Goal: Find specific page/section: Find specific page/section

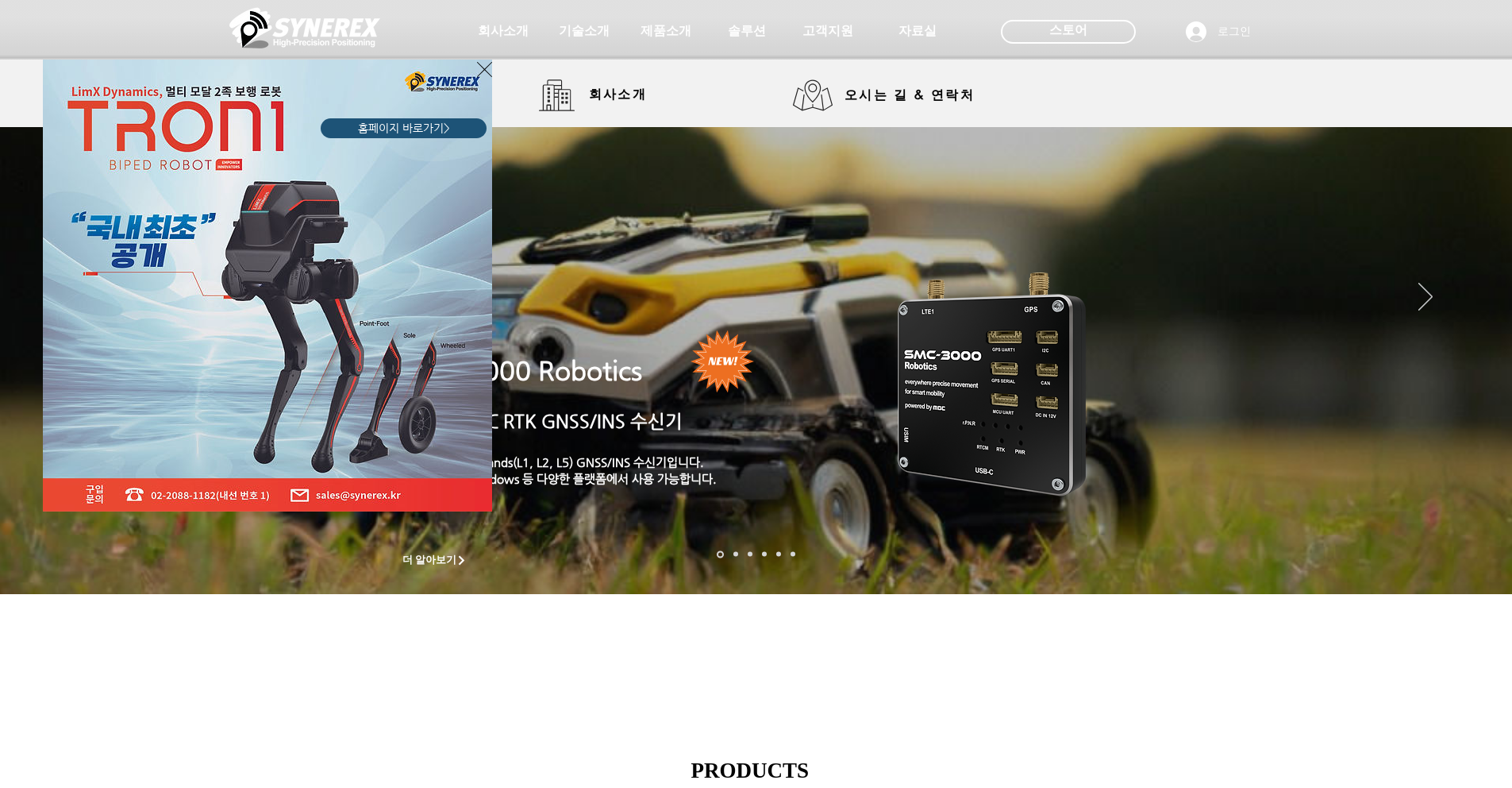
click at [486, 74] on icon "사이트로 돌아가기" at bounding box center [484, 69] width 15 height 20
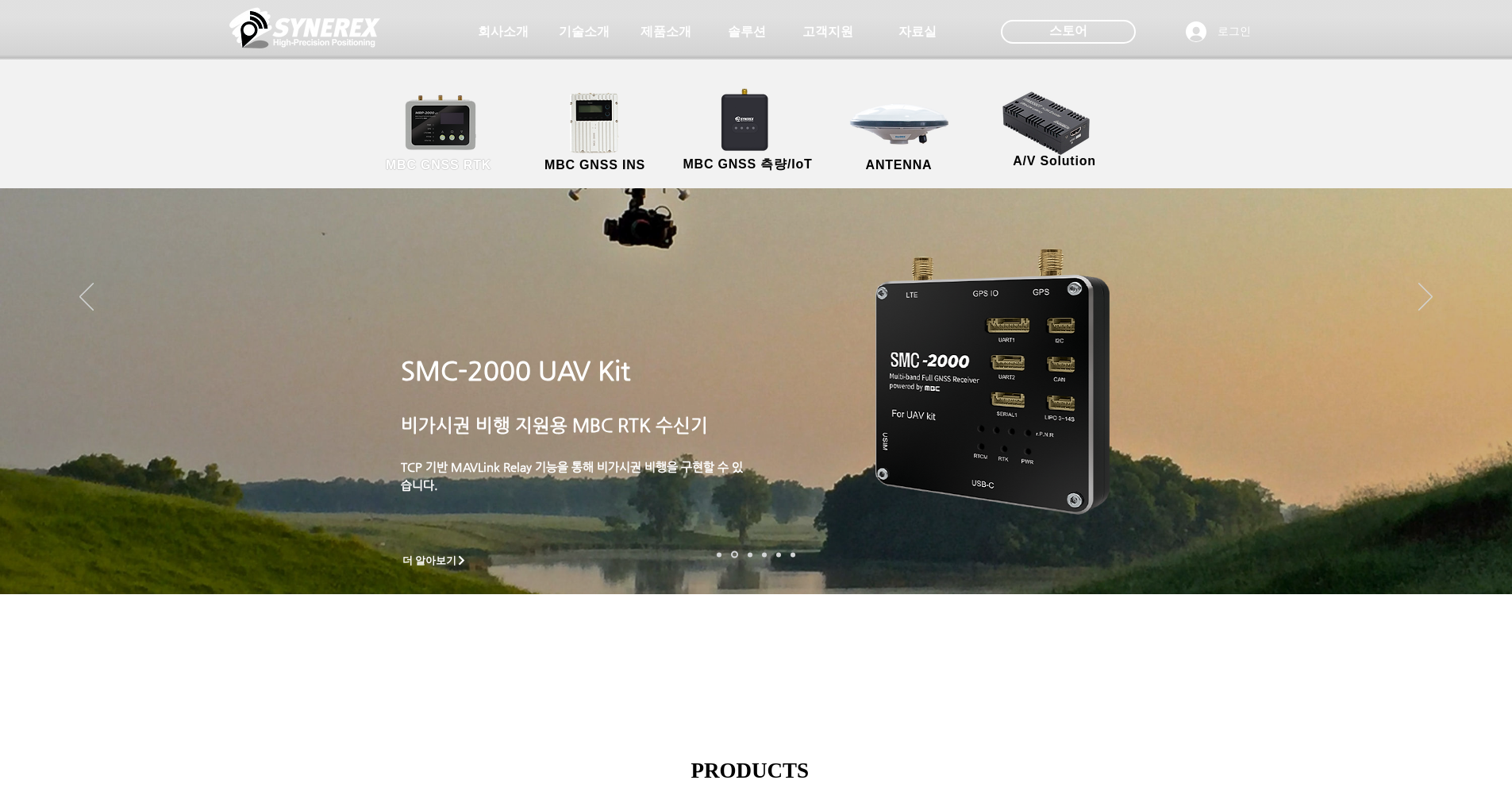
click at [453, 134] on link "MBC GNSS RTK" at bounding box center [439, 133] width 143 height 83
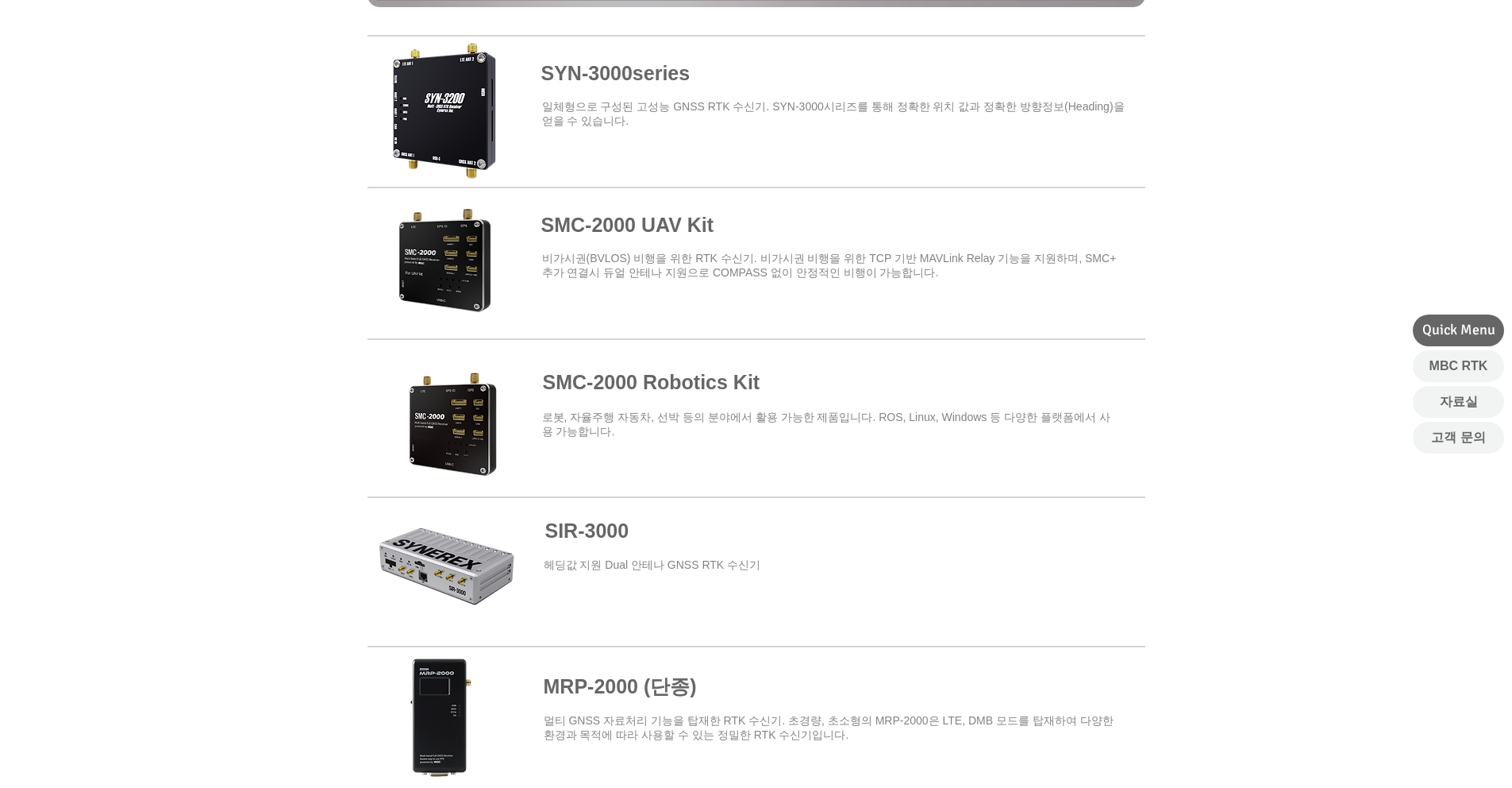
scroll to position [608, 0]
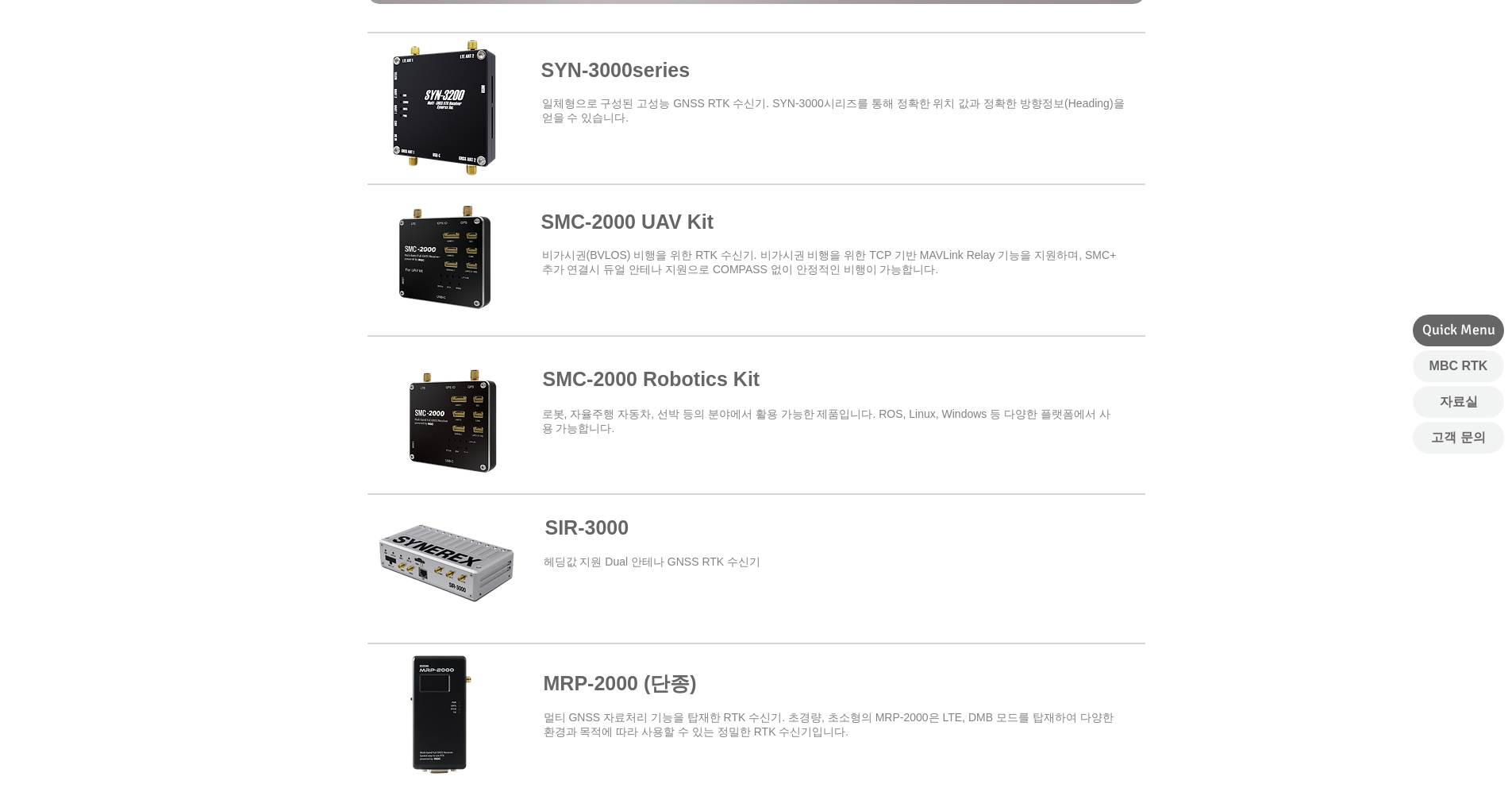
click at [677, 378] on span at bounding box center [756, 408] width 778 height 139
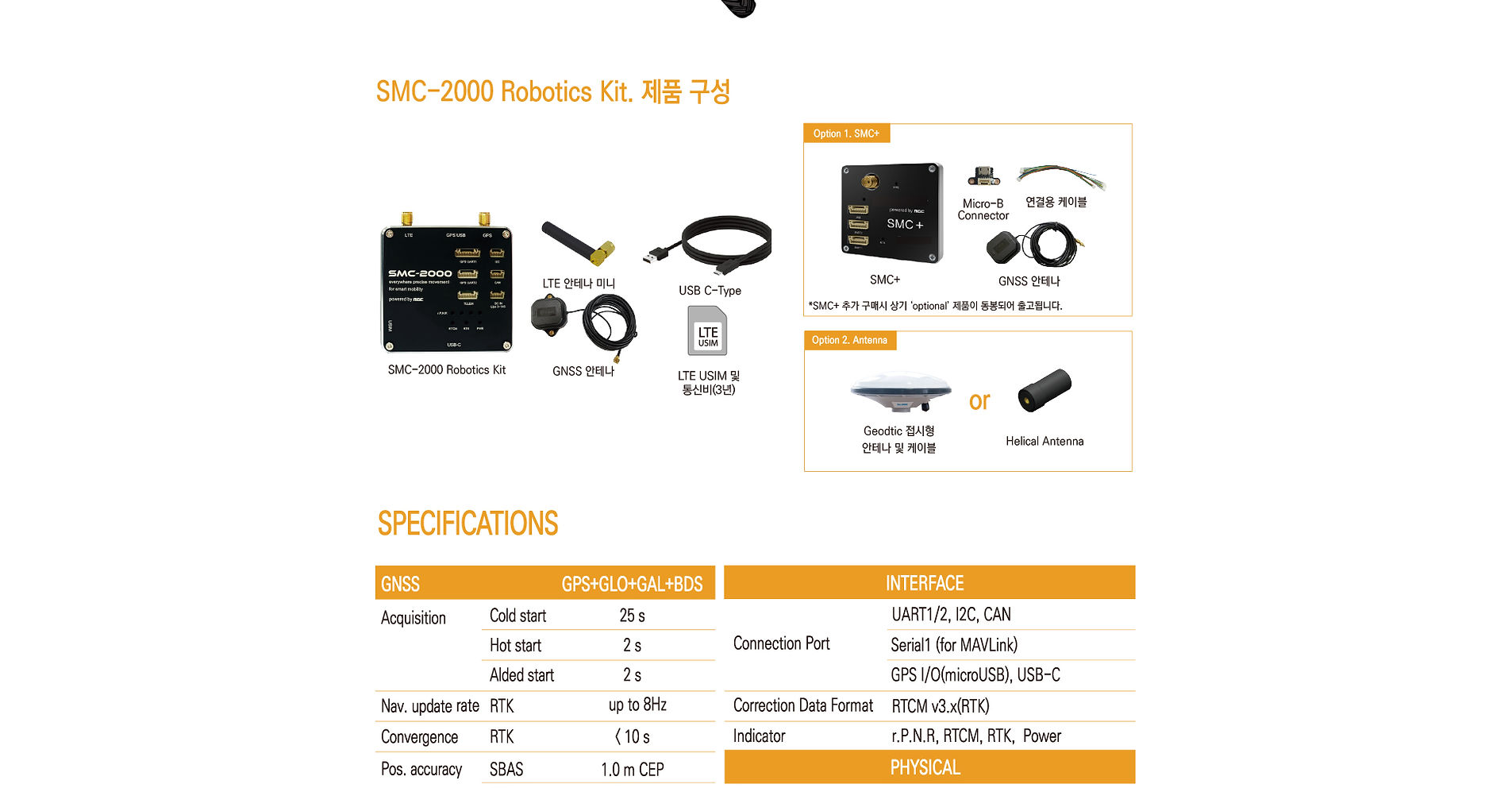
scroll to position [7998, 0]
